Goal: Task Accomplishment & Management: Complete application form

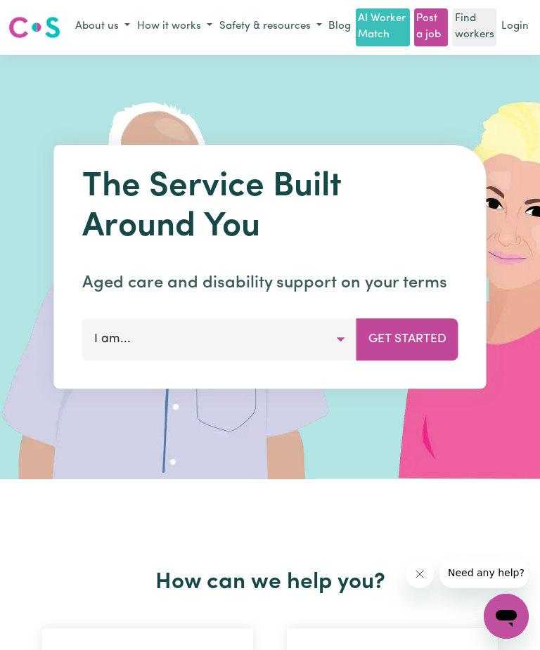
click at [423, 340] on button "Get Started" at bounding box center [407, 339] width 102 height 42
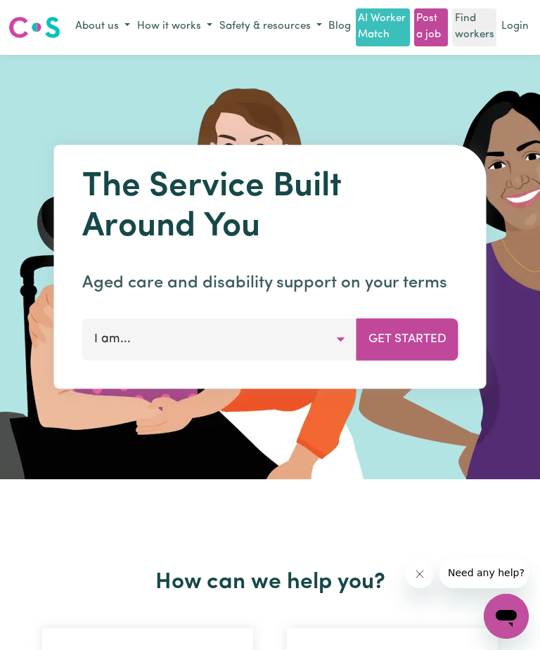
click at [516, 18] on link "Login" at bounding box center [514, 27] width 33 height 22
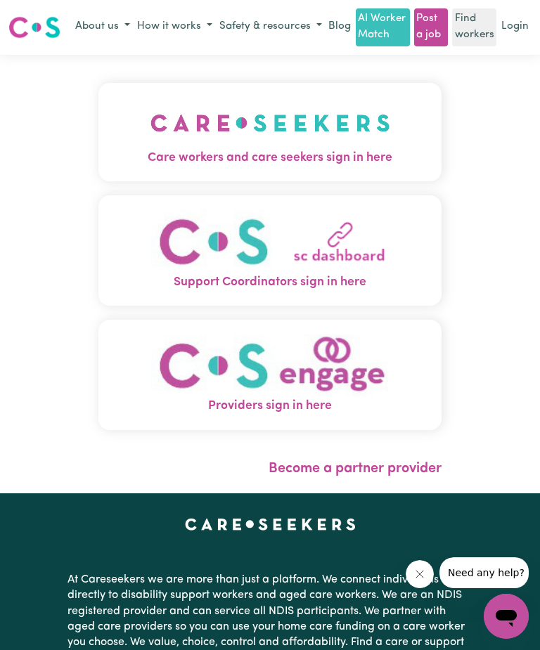
click at [521, 24] on link "Login" at bounding box center [514, 27] width 33 height 22
click at [522, 25] on link "Login" at bounding box center [514, 27] width 33 height 22
click at [345, 169] on button "Care workers and care seekers sign in here" at bounding box center [269, 132] width 343 height 98
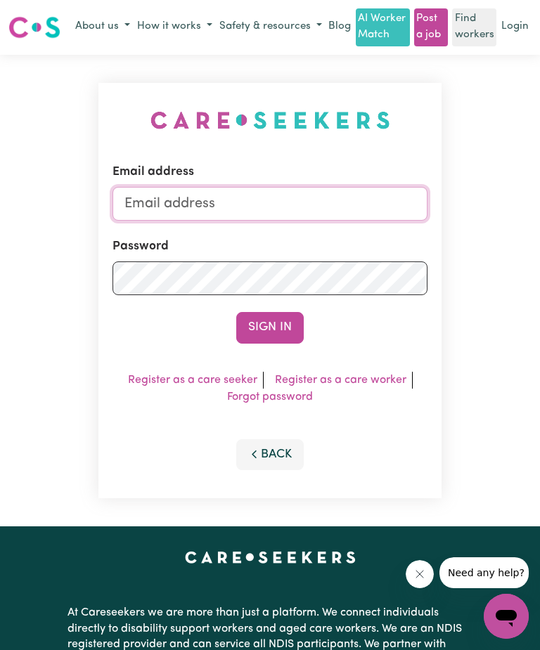
click at [321, 205] on input "Email address" at bounding box center [269, 204] width 315 height 34
type input "[EMAIL_ADDRESS][DOMAIN_NAME]"
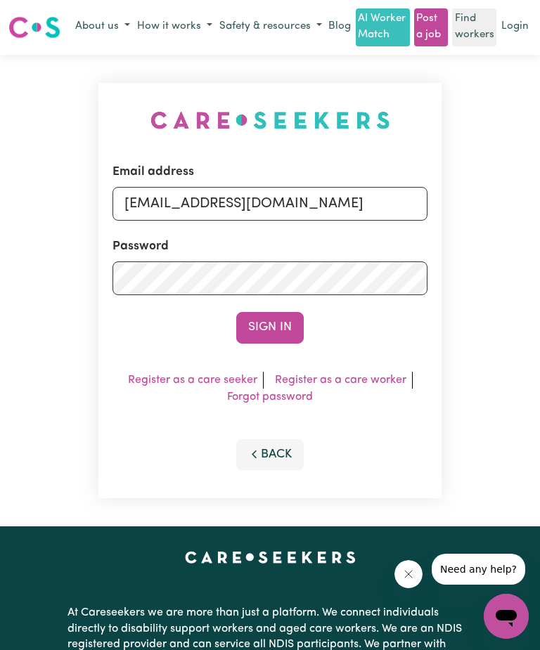
click at [285, 331] on button "Sign In" at bounding box center [269, 327] width 67 height 31
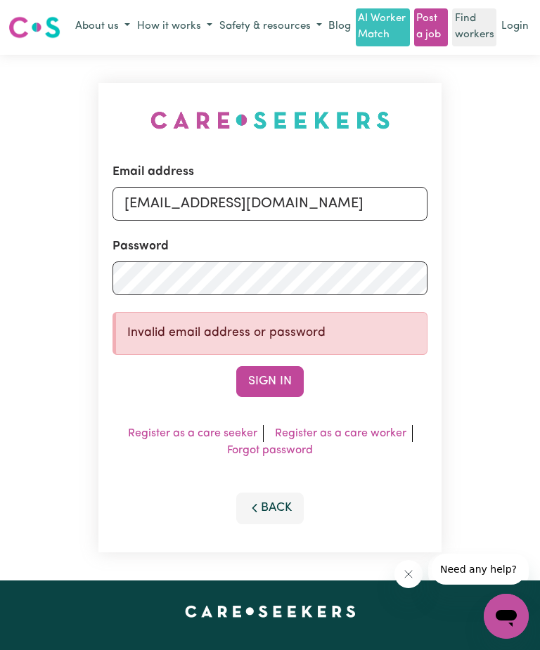
click at [288, 383] on button "Sign In" at bounding box center [269, 381] width 67 height 31
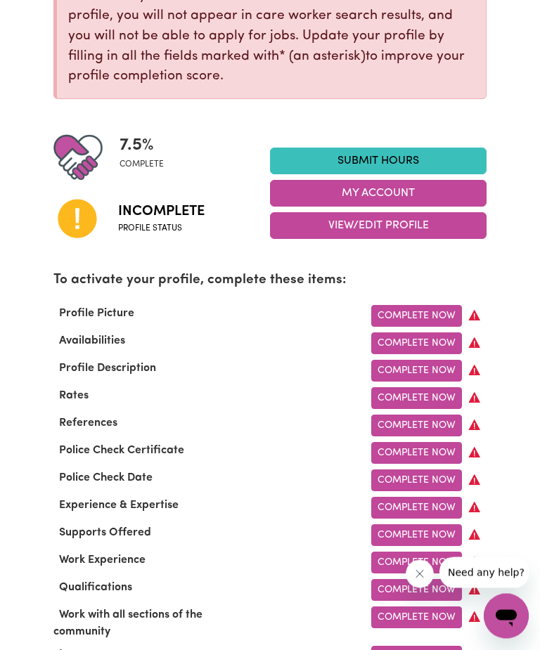
scroll to position [255, 0]
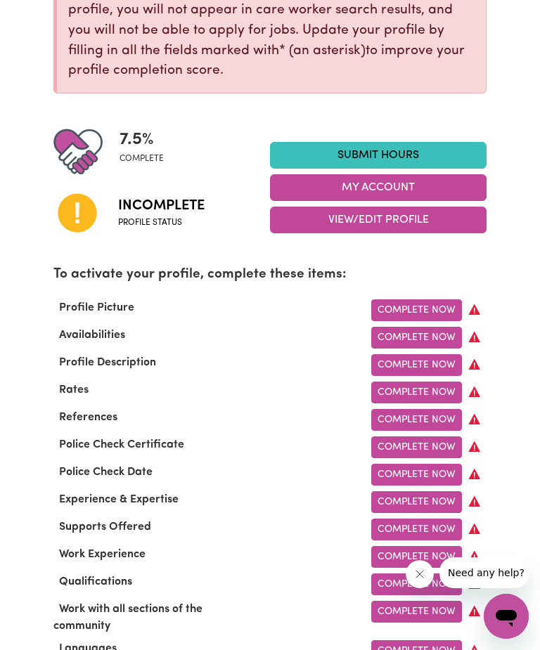
click at [436, 423] on link "Complete Now" at bounding box center [416, 420] width 91 height 22
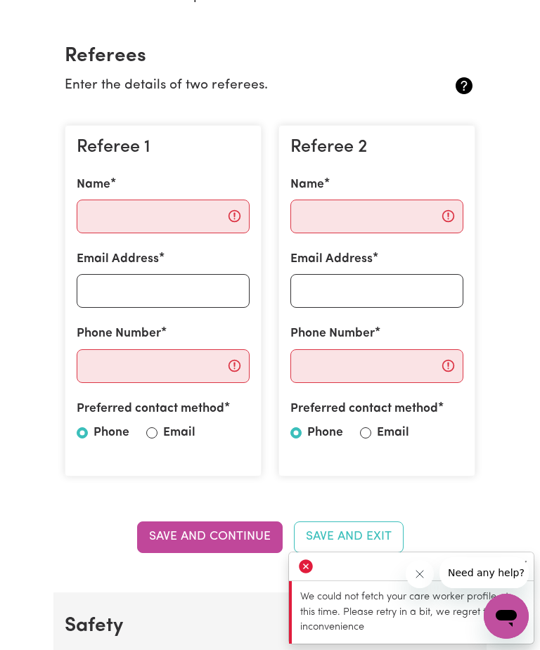
scroll to position [294, 0]
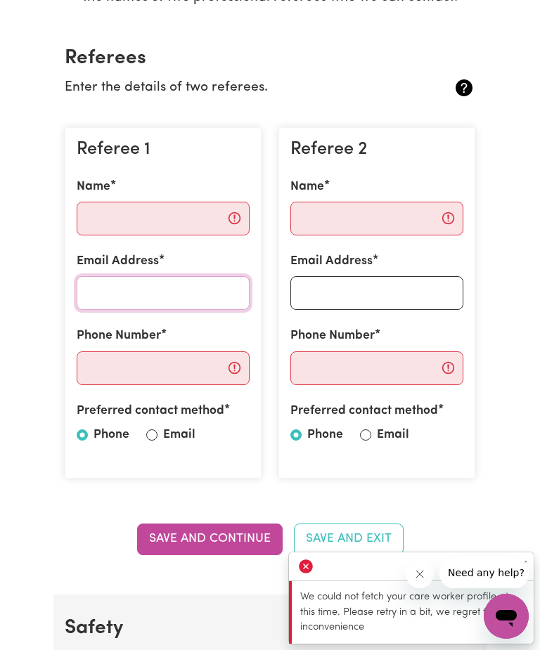
click at [174, 303] on input "Email Address" at bounding box center [163, 293] width 173 height 34
type input "[EMAIL_ADDRESS][DOMAIN_NAME]"
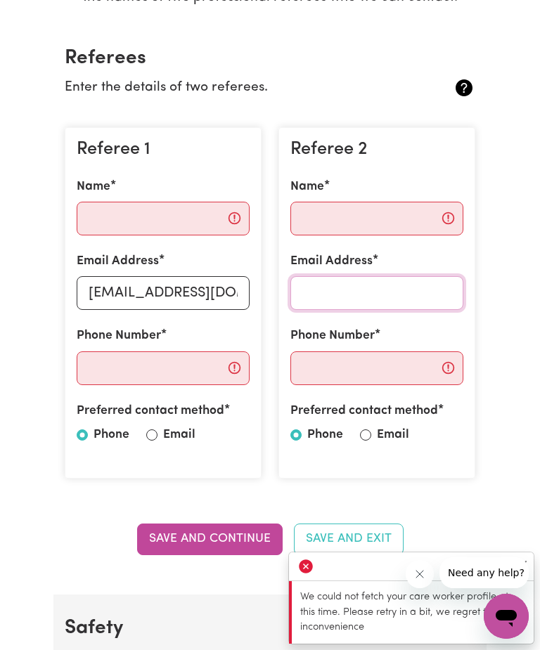
click at [378, 291] on input "Email Address" at bounding box center [376, 293] width 173 height 34
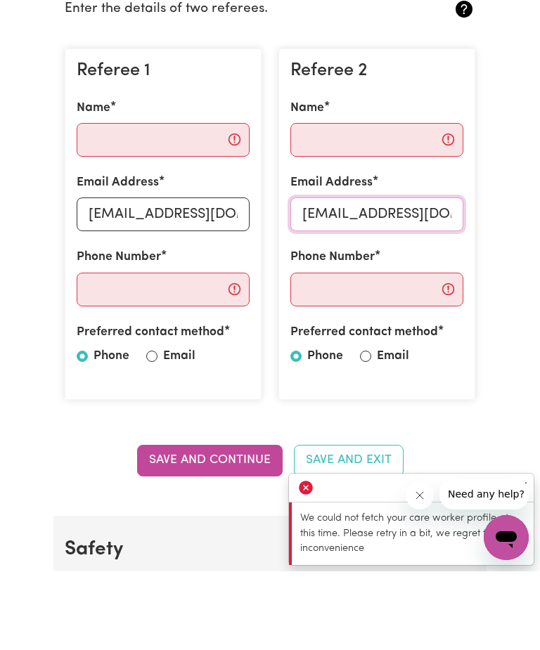
type input "[EMAIL_ADDRESS][DOMAIN_NAME]"
click at [155, 429] on input "Email" at bounding box center [151, 434] width 11 height 11
radio input "true"
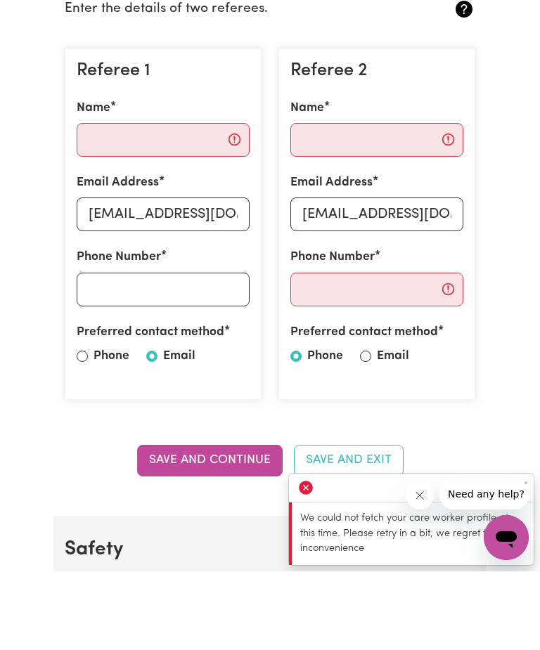
scroll to position [373, 0]
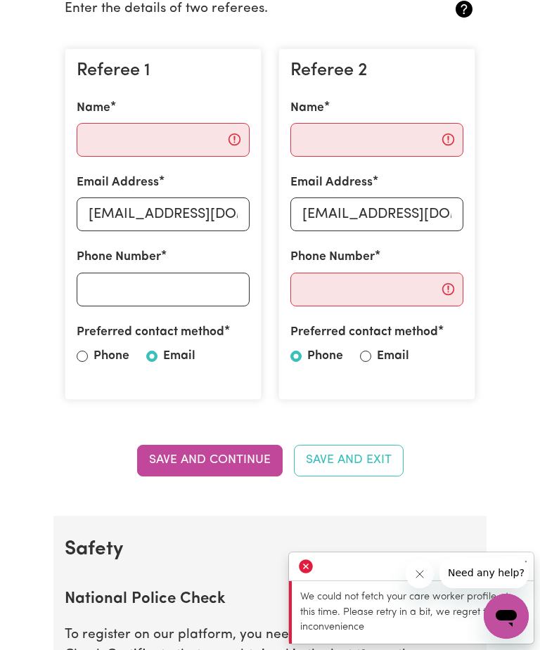
click at [370, 358] on input "Email" at bounding box center [365, 356] width 11 height 11
radio input "true"
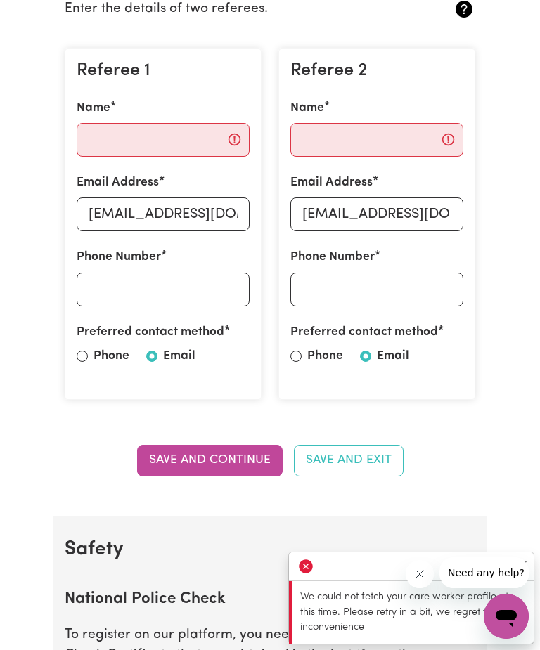
click at [221, 456] on button "Save and Continue" at bounding box center [209, 460] width 145 height 31
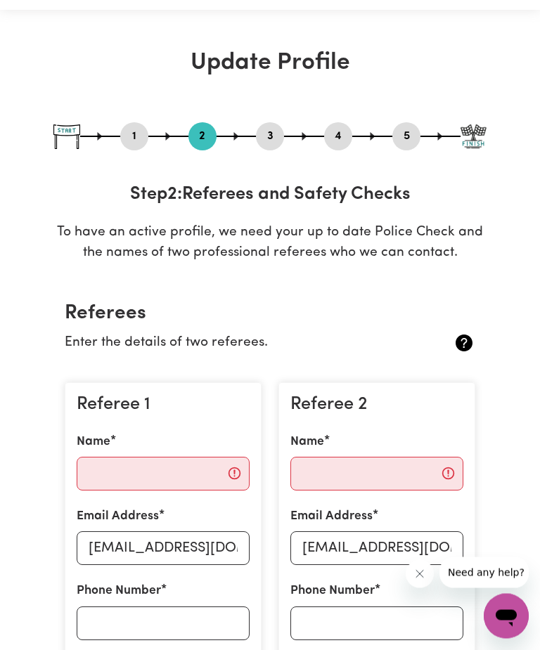
scroll to position [0, 0]
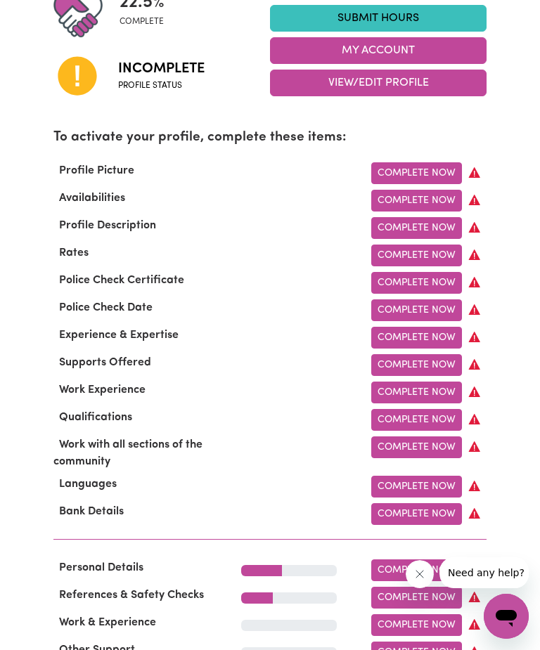
scroll to position [382, 0]
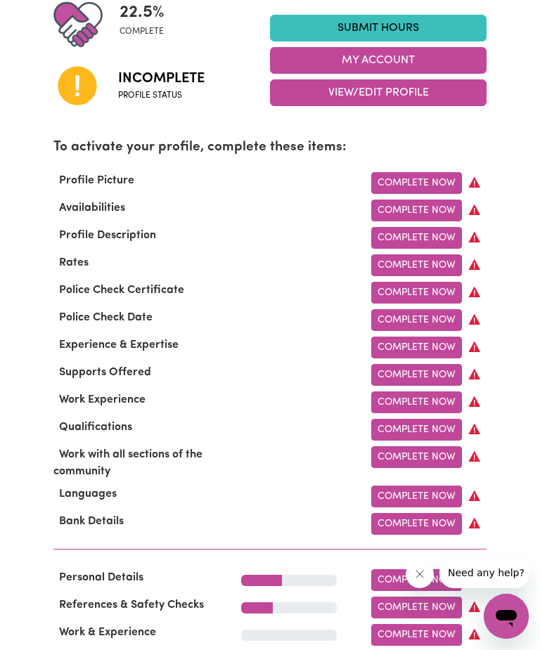
click at [428, 178] on link "Complete Now" at bounding box center [416, 183] width 91 height 22
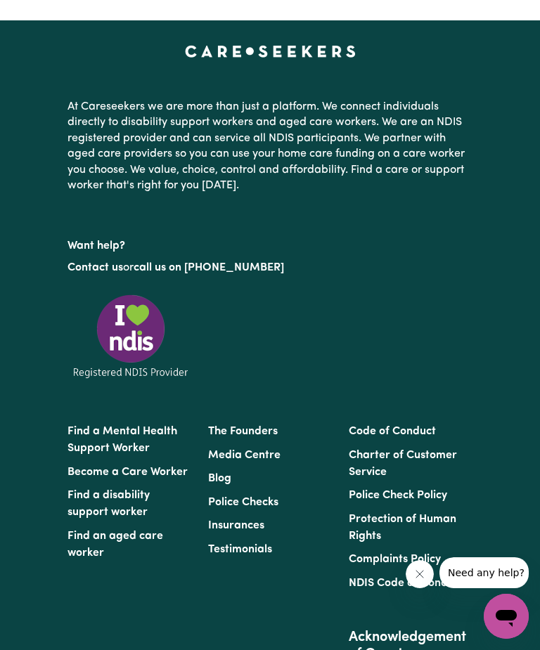
scroll to position [132, 0]
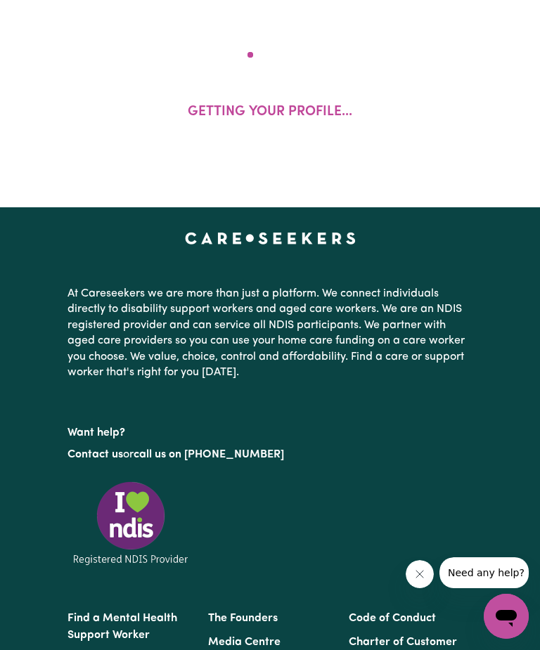
select select "[DEMOGRAPHIC_DATA]"
select select "[DEMOGRAPHIC_DATA] Citizen"
select select "Studying a healthcare related degree or qualification"
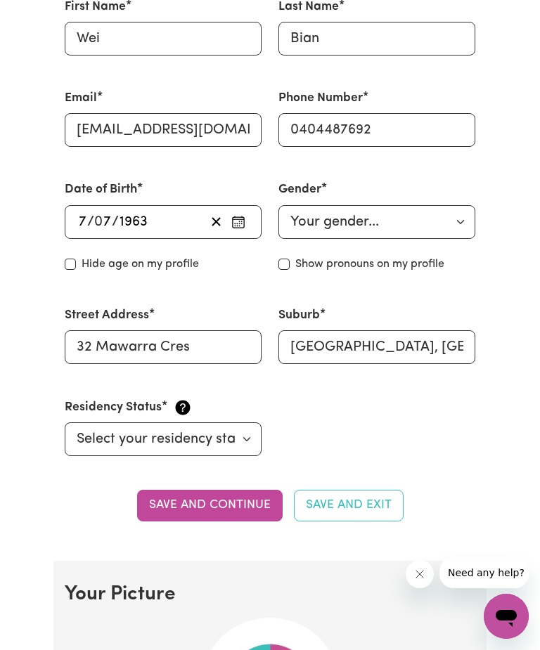
scroll to position [443, 0]
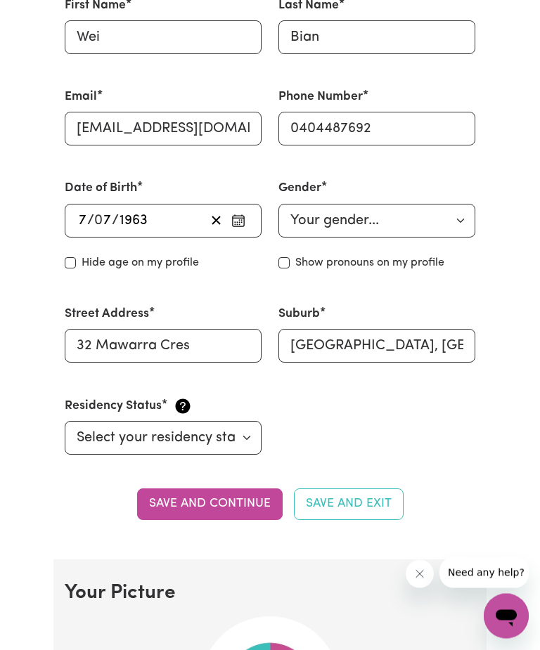
click at [245, 506] on button "Save and continue" at bounding box center [209, 504] width 145 height 31
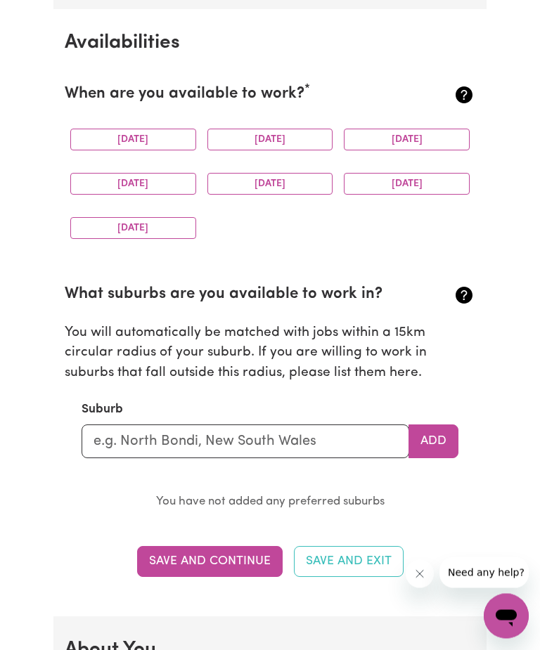
scroll to position [1294, 0]
click at [435, 190] on button "[DATE]" at bounding box center [407, 184] width 126 height 22
click at [160, 230] on button "[DATE]" at bounding box center [133, 228] width 126 height 22
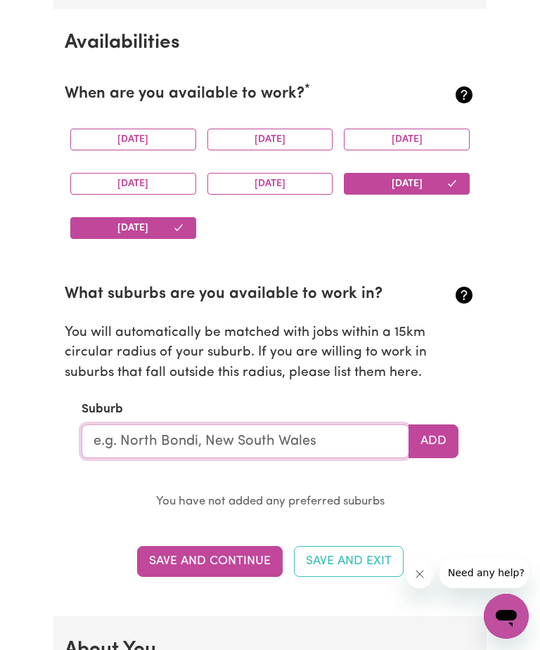
click at [375, 434] on input "text" at bounding box center [245, 441] width 327 height 34
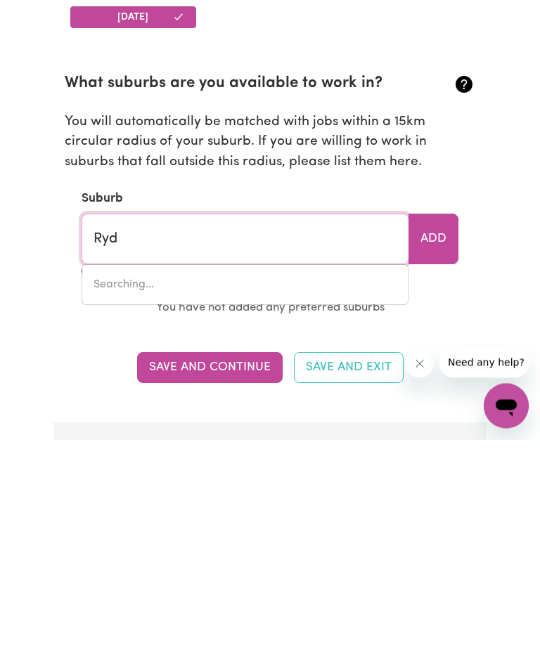
type input "Ryde"
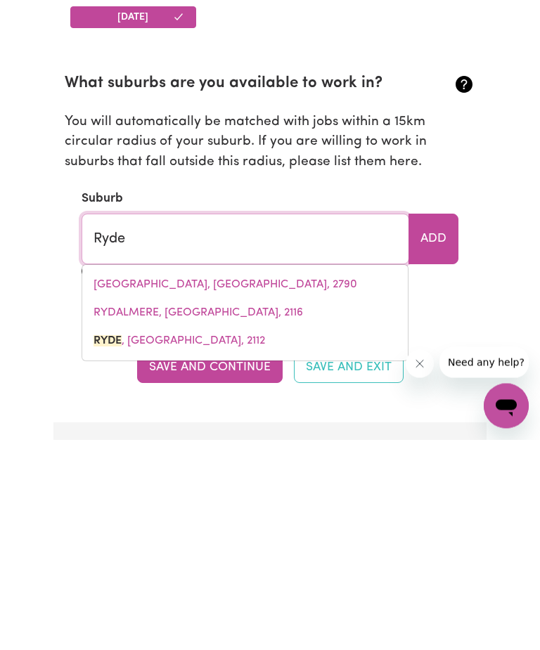
type input "Ryde, [GEOGRAPHIC_DATA], 2112"
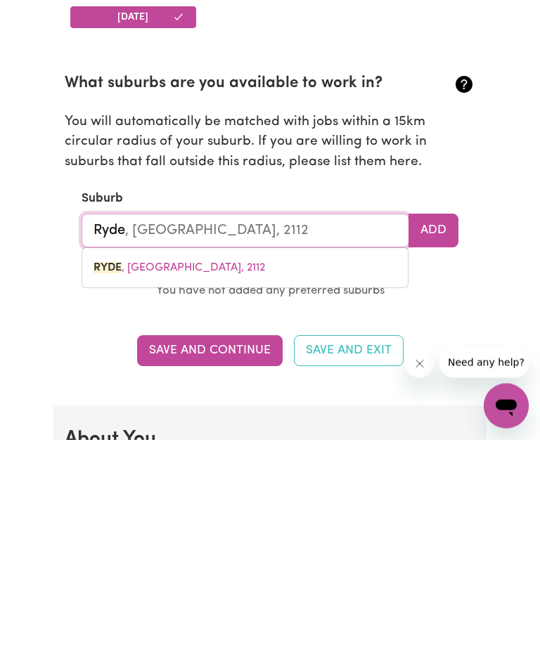
click at [219, 473] on span "RYDE , [GEOGRAPHIC_DATA], 2112" at bounding box center [178, 478] width 171 height 11
type input "RYDE, [GEOGRAPHIC_DATA], 2112"
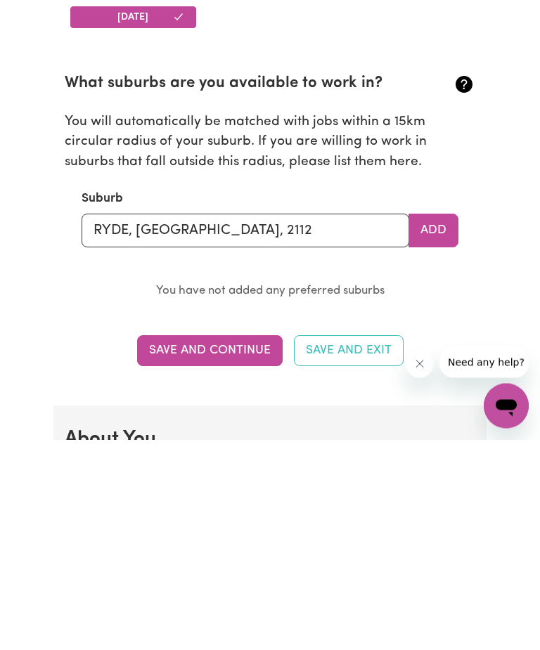
click at [448, 424] on button "Add" at bounding box center [433, 441] width 50 height 34
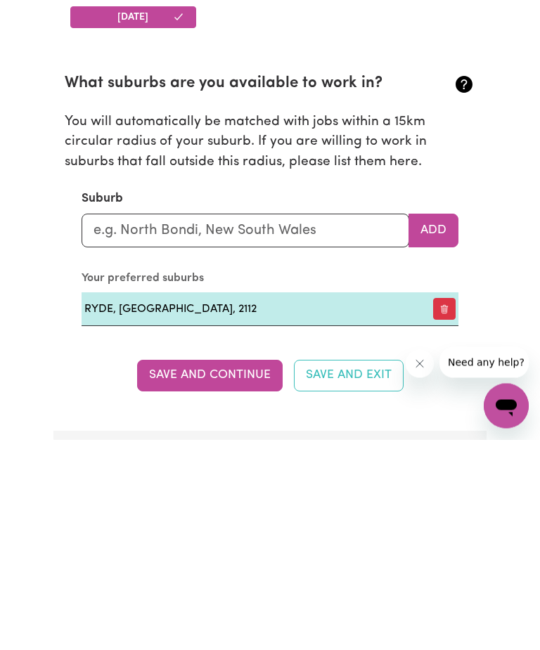
scroll to position [1505, 0]
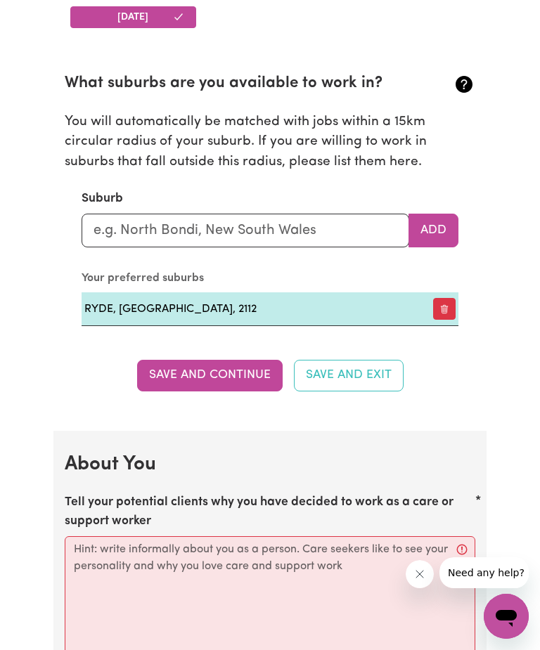
click at [245, 376] on button "Save and Continue" at bounding box center [209, 375] width 145 height 31
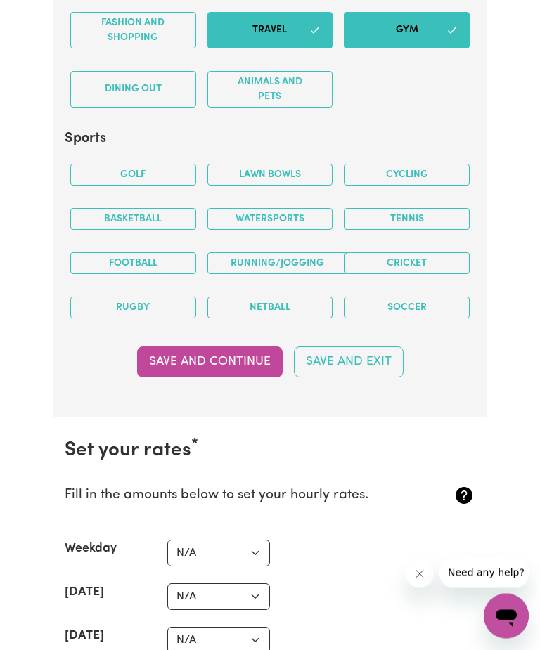
scroll to position [2978, 0]
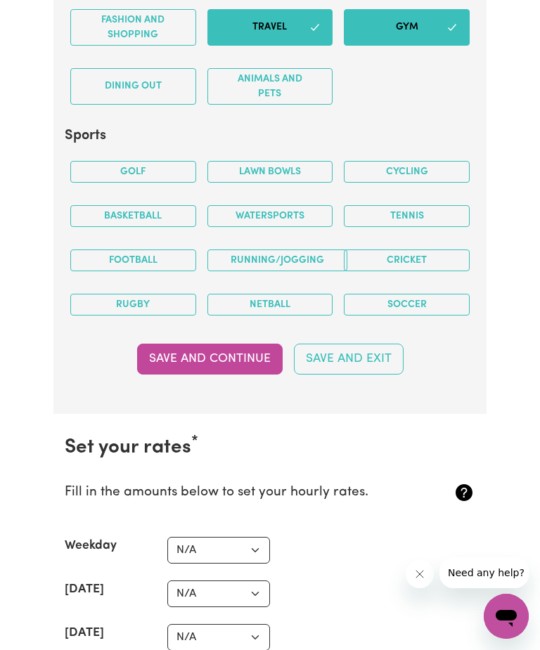
click at [289, 257] on button "Running/Jogging" at bounding box center [277, 260] width 140 height 22
click at [422, 173] on button "Cycling" at bounding box center [407, 172] width 126 height 22
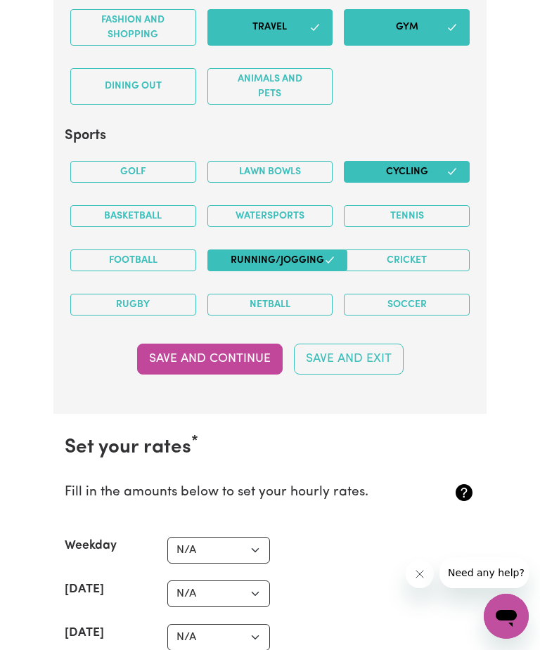
click at [250, 361] on button "Save and Continue" at bounding box center [209, 359] width 145 height 31
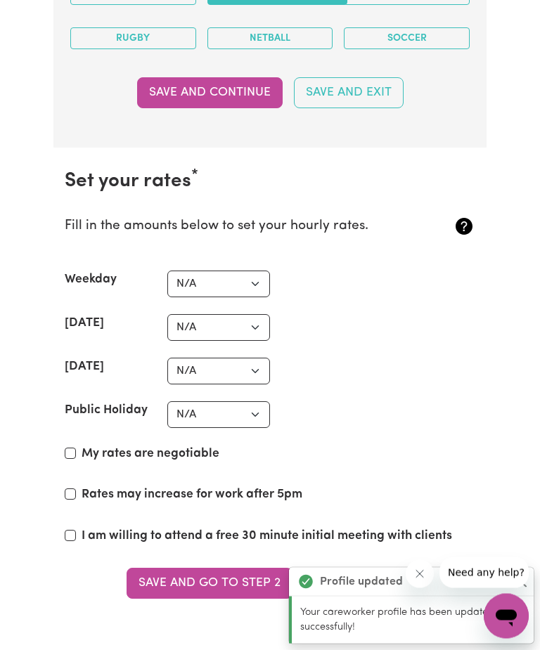
scroll to position [3389, 0]
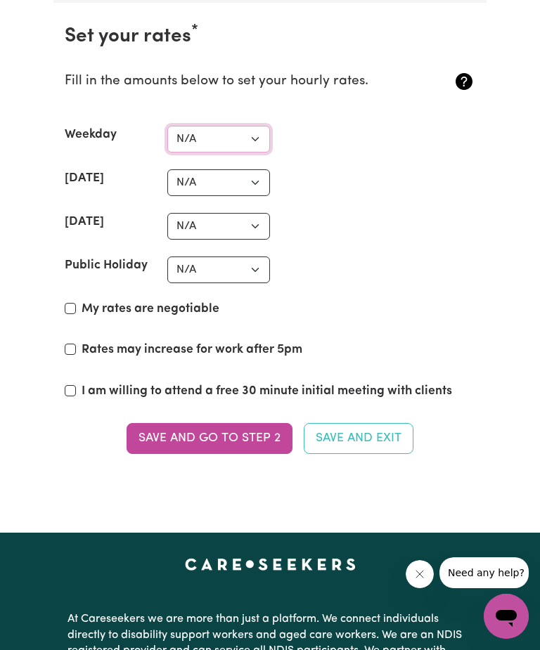
click at [242, 132] on select "N/A $37 $38 $39 $40 $41 $42 $43 $44 $45 $46 $47 $48 $49 $50 $51 $52 $53 $54 $55…" at bounding box center [218, 139] width 103 height 27
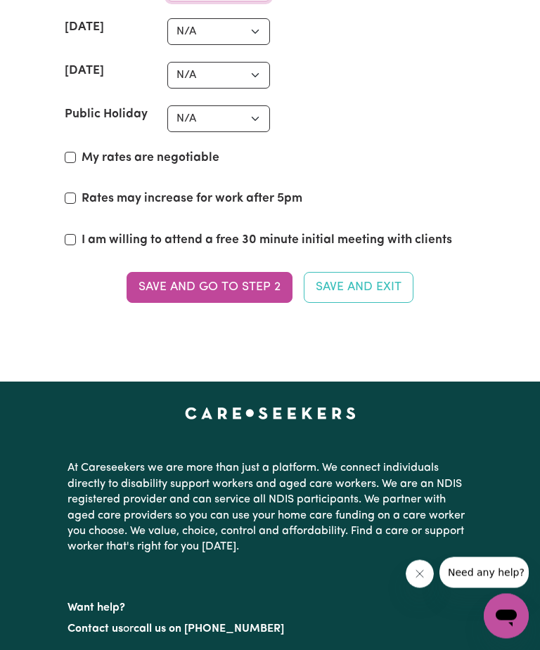
scroll to position [3540, 0]
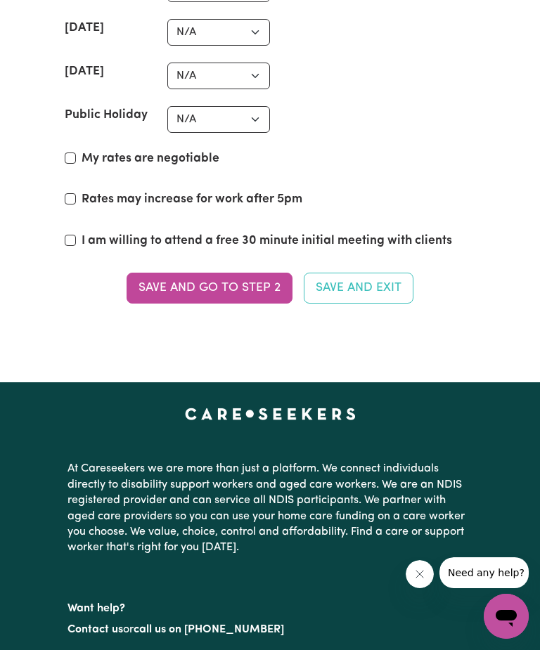
click at [255, 285] on button "Save and go to Step 2" at bounding box center [209, 288] width 166 height 31
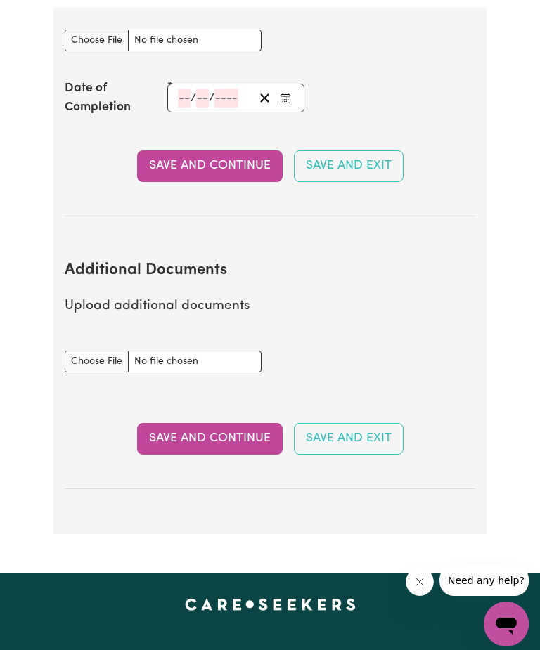
scroll to position [2270, 0]
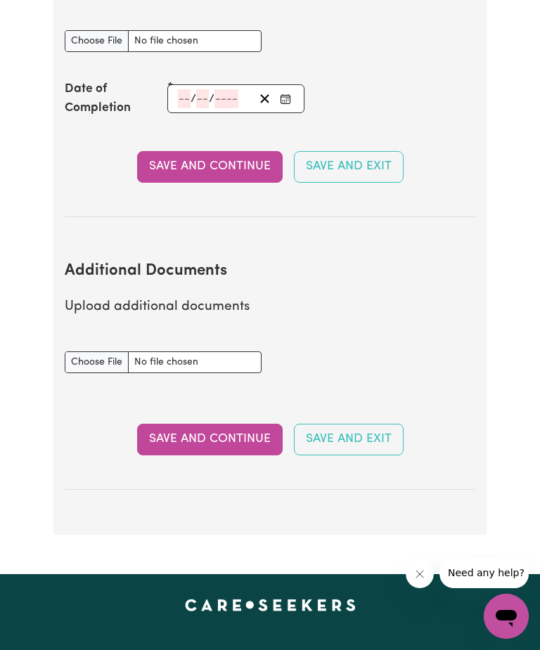
click at [245, 441] on button "Save and Continue" at bounding box center [209, 439] width 145 height 31
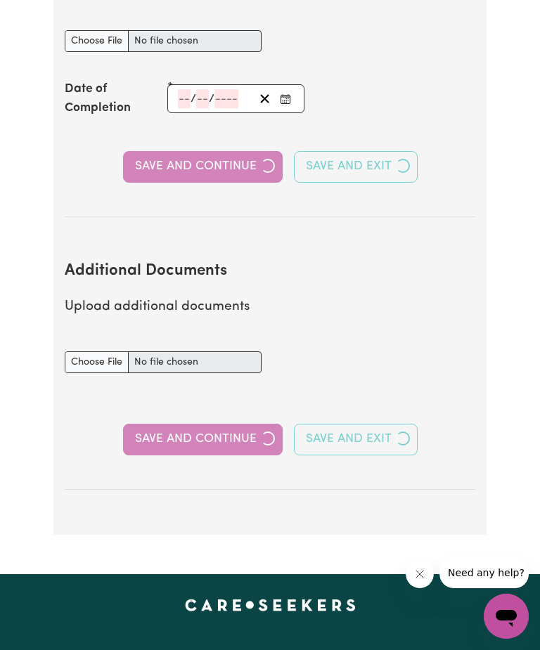
select select "Certificate III (Individual Support)"
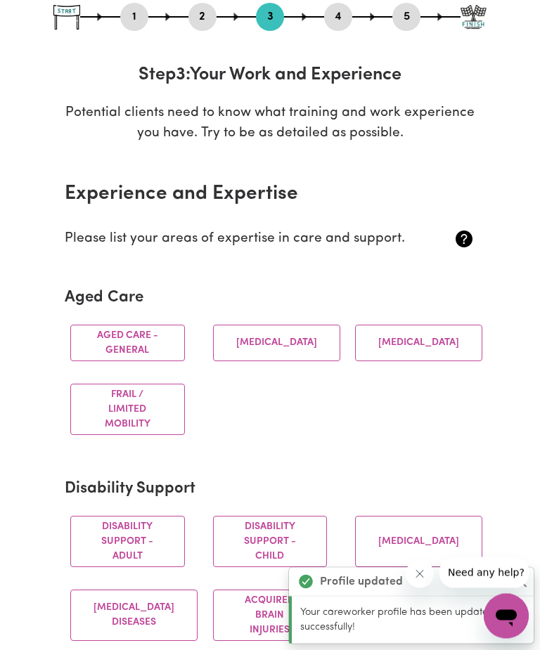
scroll to position [160, 0]
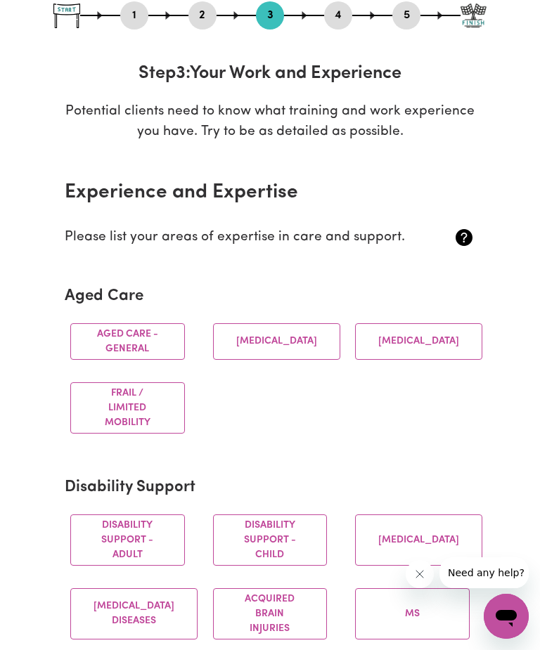
click at [128, 344] on button "Aged care - General" at bounding box center [127, 341] width 115 height 37
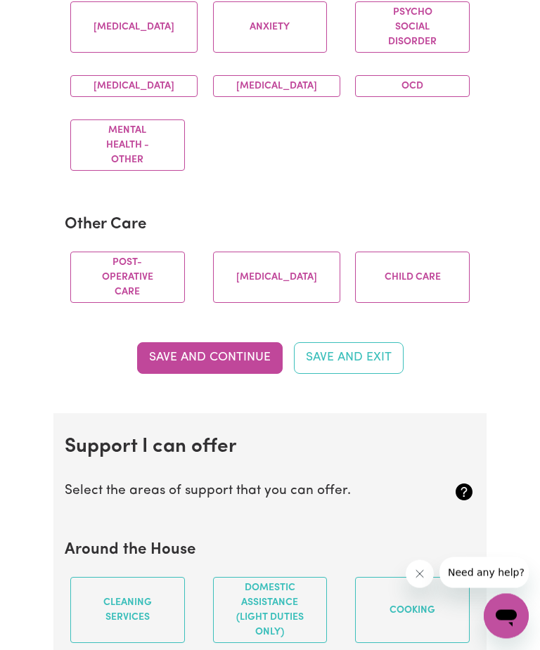
scroll to position [1020, 0]
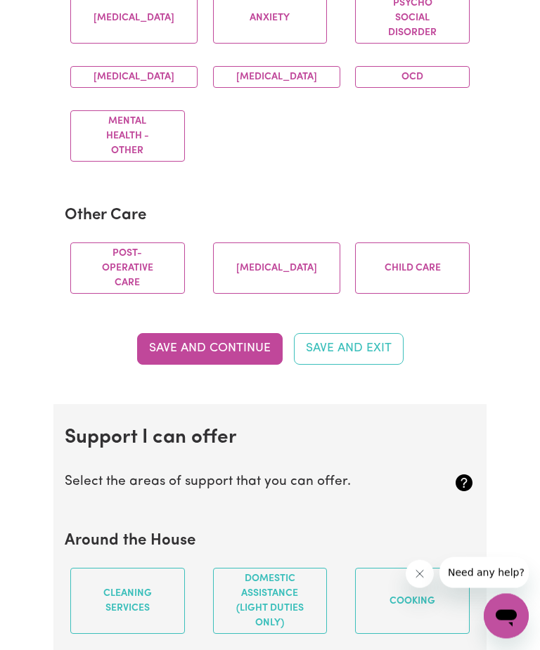
click at [243, 355] on button "Save and Continue" at bounding box center [209, 349] width 145 height 31
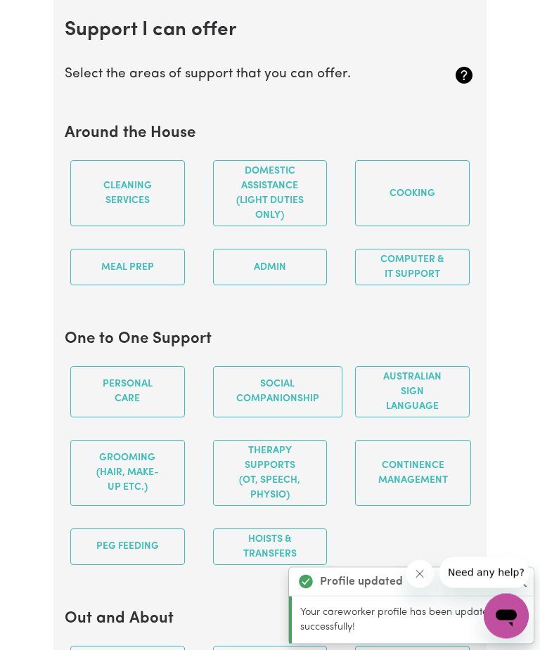
scroll to position [1428, 0]
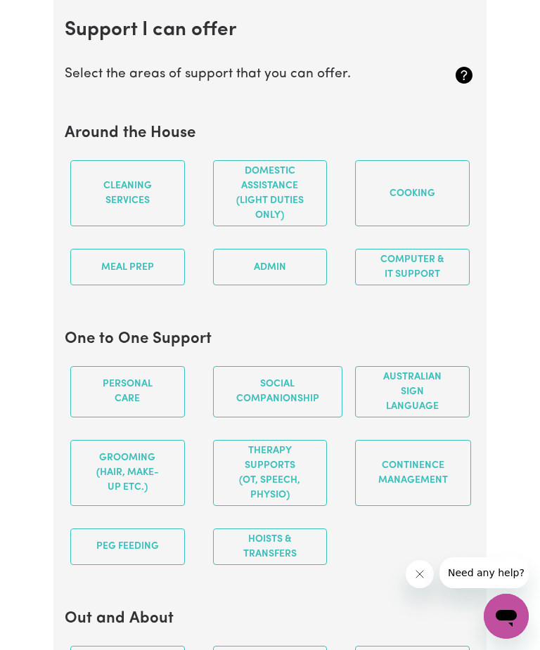
click at [126, 188] on button "Cleaning services" at bounding box center [127, 193] width 115 height 66
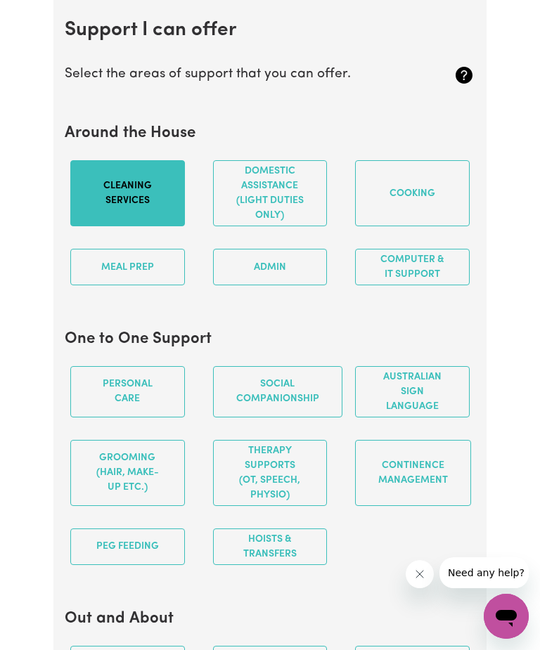
click at [272, 216] on button "Domestic assistance (light duties only)" at bounding box center [270, 193] width 115 height 66
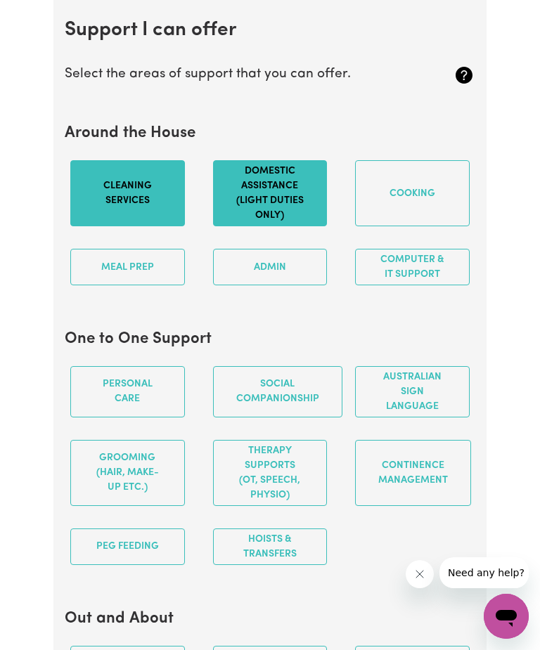
click at [407, 210] on button "Cooking" at bounding box center [412, 193] width 115 height 66
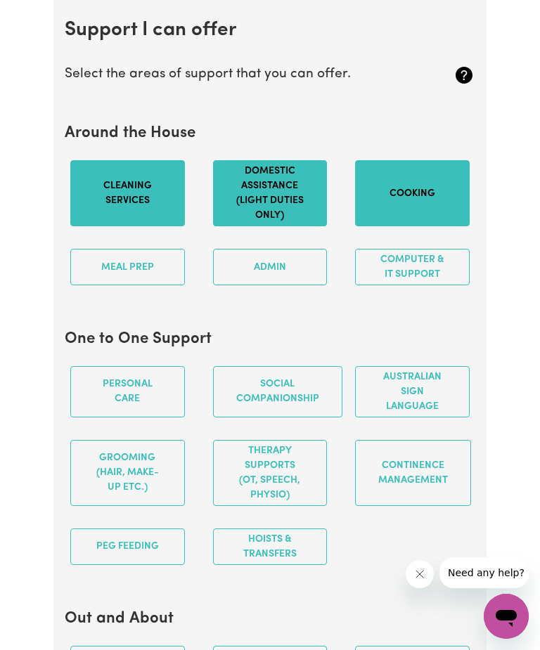
click at [143, 271] on button "Meal prep" at bounding box center [127, 267] width 115 height 37
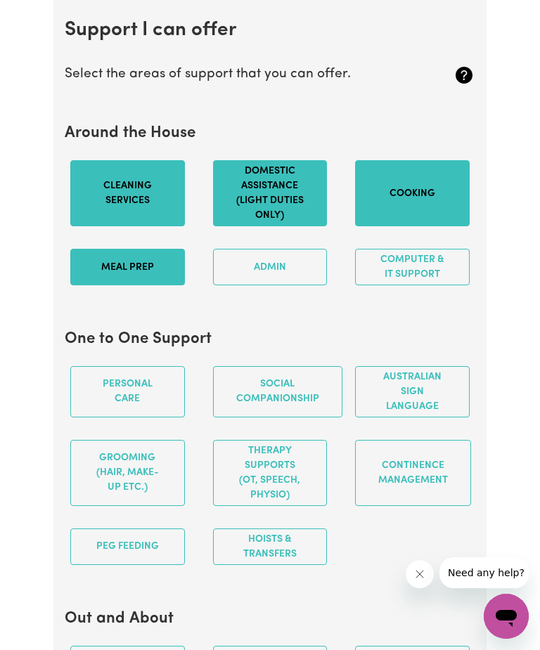
click at [287, 282] on button "Admin" at bounding box center [270, 267] width 115 height 37
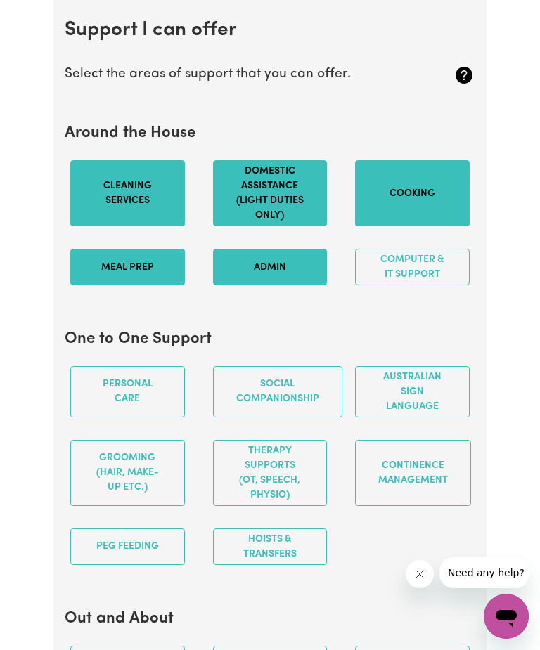
click at [434, 285] on button "Computer & IT Support" at bounding box center [412, 267] width 115 height 37
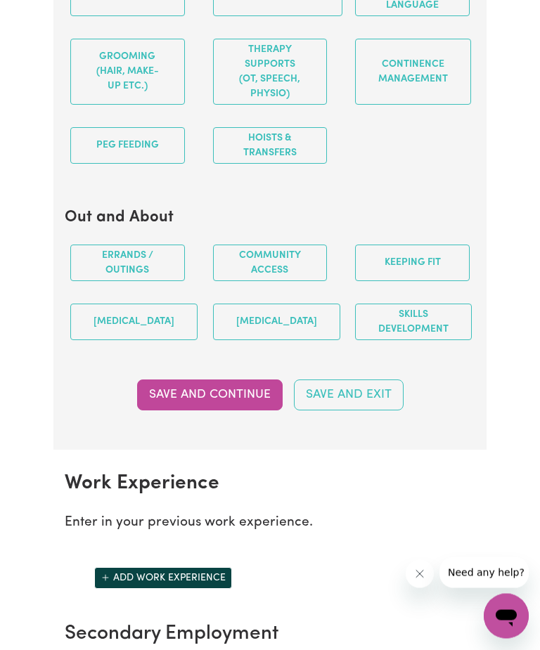
scroll to position [1829, 0]
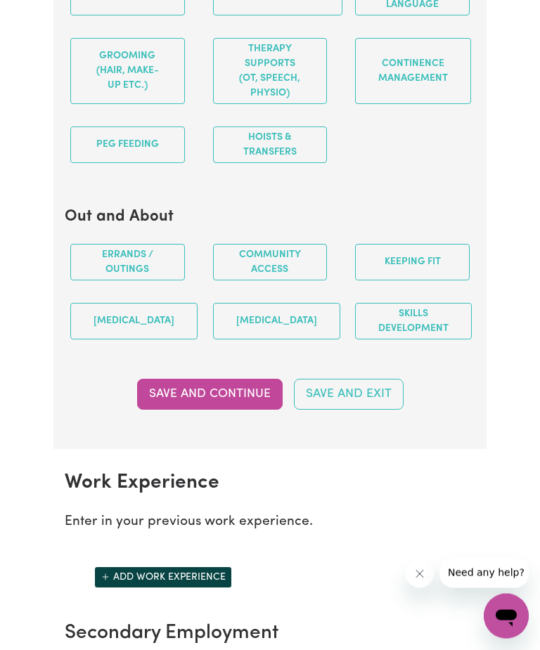
click at [263, 263] on button "Community access" at bounding box center [270, 263] width 115 height 37
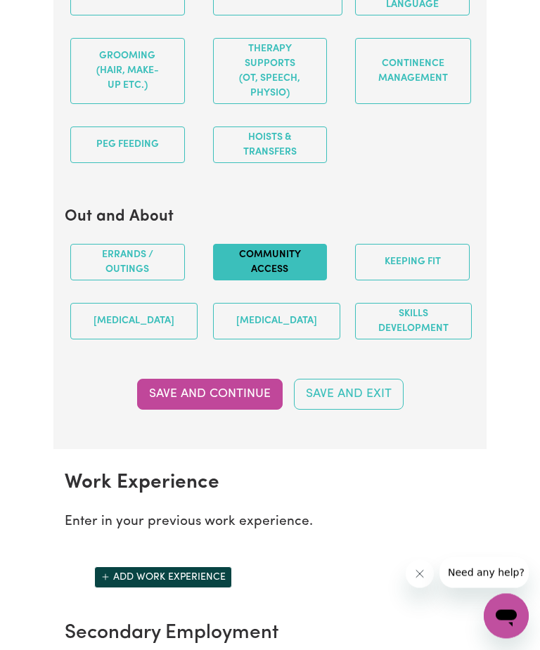
click at [427, 278] on button "Keeping fit" at bounding box center [412, 263] width 115 height 37
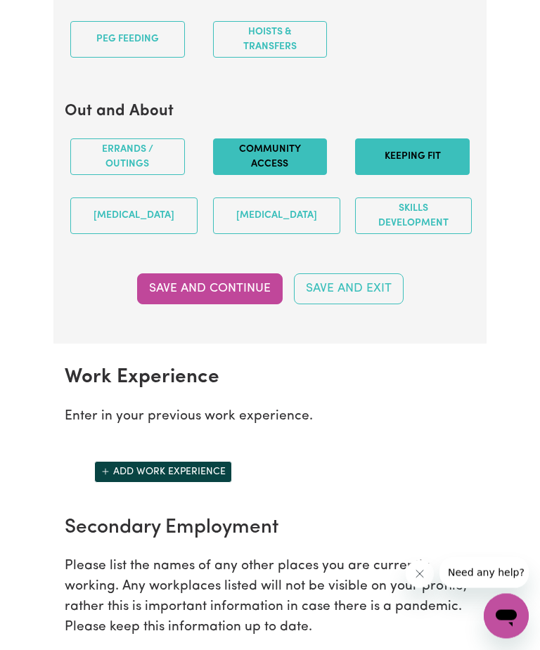
scroll to position [1940, 0]
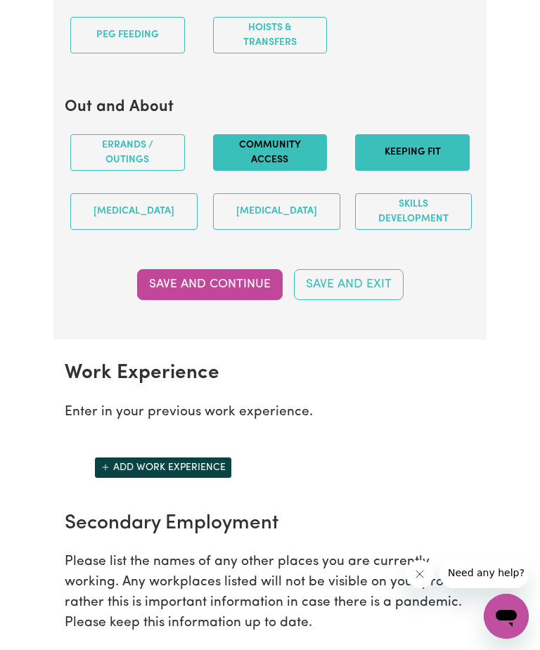
click at [237, 289] on button "Save and Continue" at bounding box center [209, 284] width 145 height 31
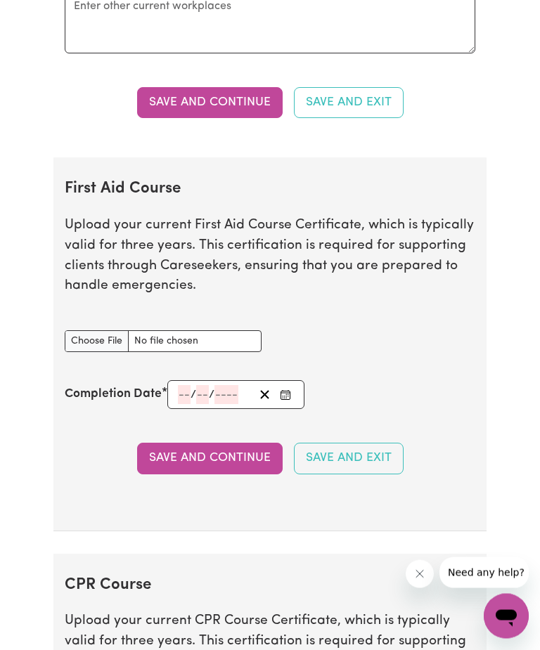
scroll to position [2405, 0]
